Goal: Navigation & Orientation: Find specific page/section

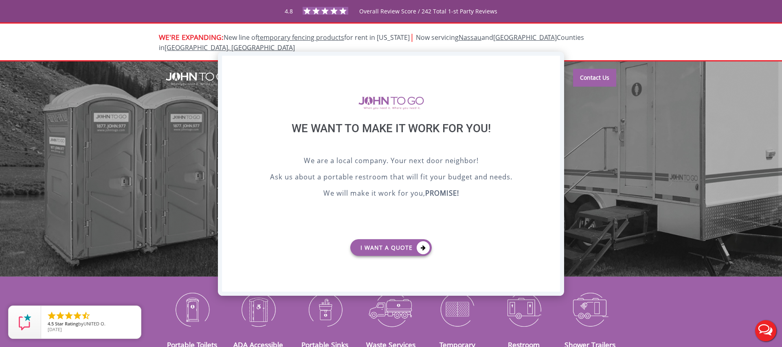
click at [550, 64] on div "X" at bounding box center [553, 63] width 13 height 14
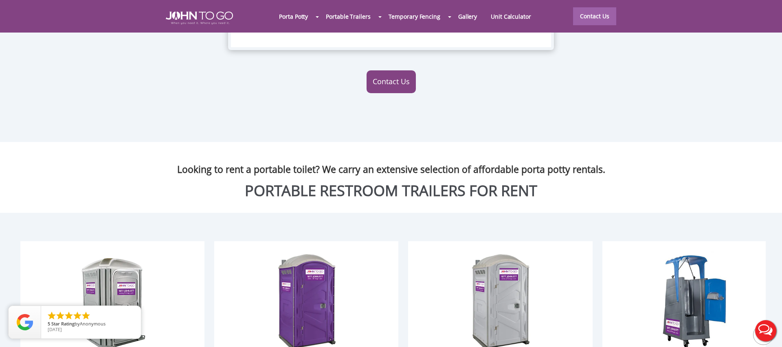
scroll to position [851, 0]
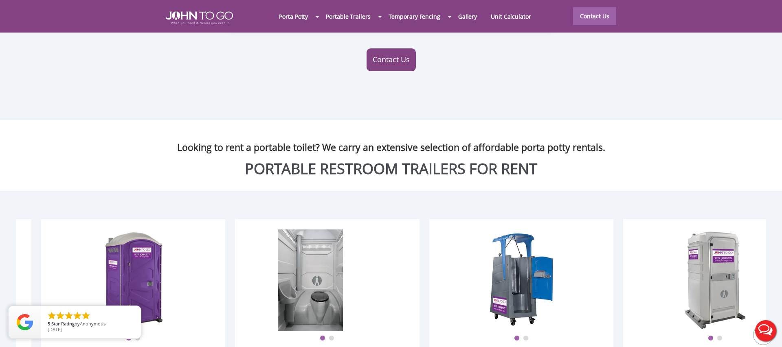
drag, startPoint x: 516, startPoint y: 286, endPoint x: 345, endPoint y: 265, distance: 172.0
click at [345, 265] on div at bounding box center [310, 281] width 780 height 102
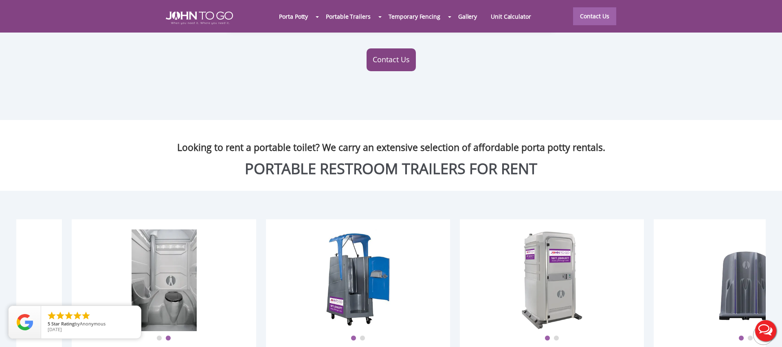
drag, startPoint x: 390, startPoint y: 259, endPoint x: 221, endPoint y: 230, distance: 171.5
click at [229, 232] on div "1 2 JTG Premium Event Unit The [PERSON_NAME] To Go Premium Event unit features …" at bounding box center [164, 352] width 184 height 267
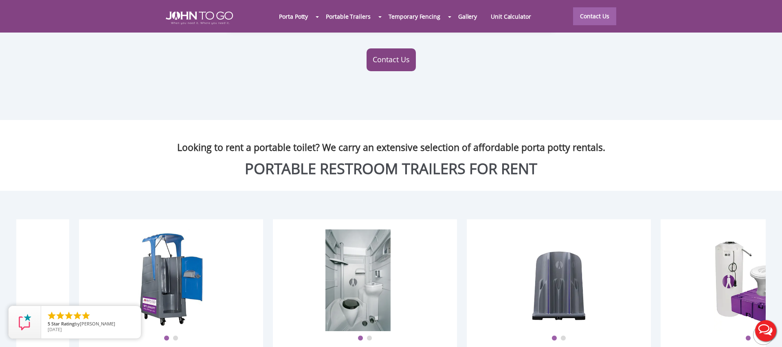
drag, startPoint x: 519, startPoint y: 232, endPoint x: 347, endPoint y: 234, distance: 171.8
click at [347, 234] on div at bounding box center [358, 281] width 780 height 102
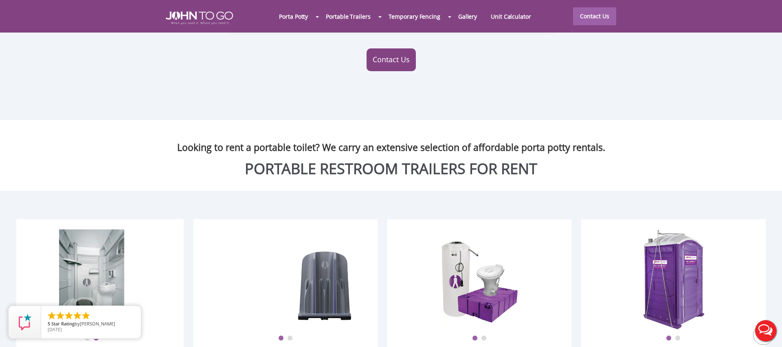
drag, startPoint x: 575, startPoint y: 241, endPoint x: 309, endPoint y: 211, distance: 267.6
click at [301, 230] on div at bounding box center [169, 281] width 780 height 102
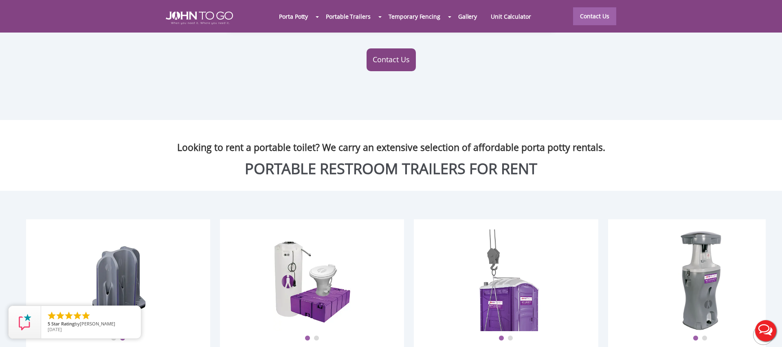
scroll to position [0, 966]
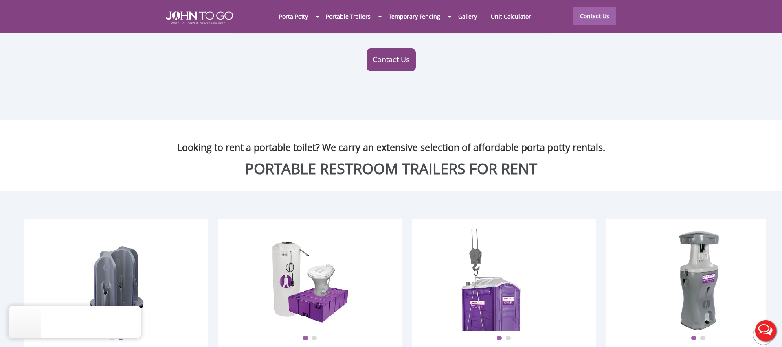
drag, startPoint x: 669, startPoint y: 240, endPoint x: 527, endPoint y: 236, distance: 142.2
click at [527, 236] on div at bounding box center [491, 281] width 780 height 102
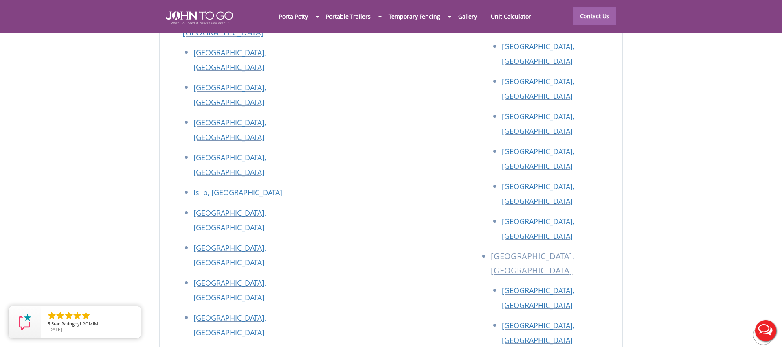
scroll to position [3663, 0]
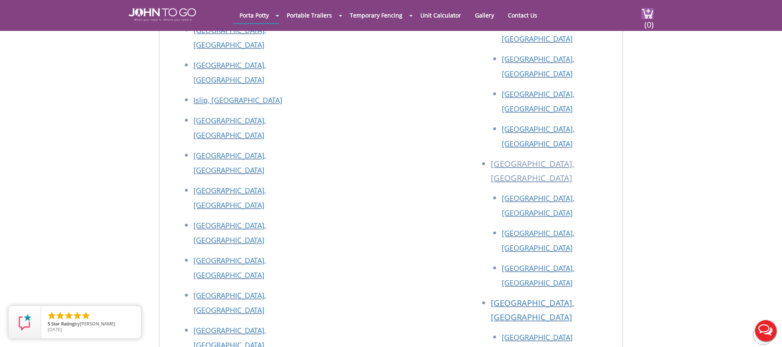
scroll to position [2051, 0]
